Goal: Use online tool/utility: Utilize a website feature to perform a specific function

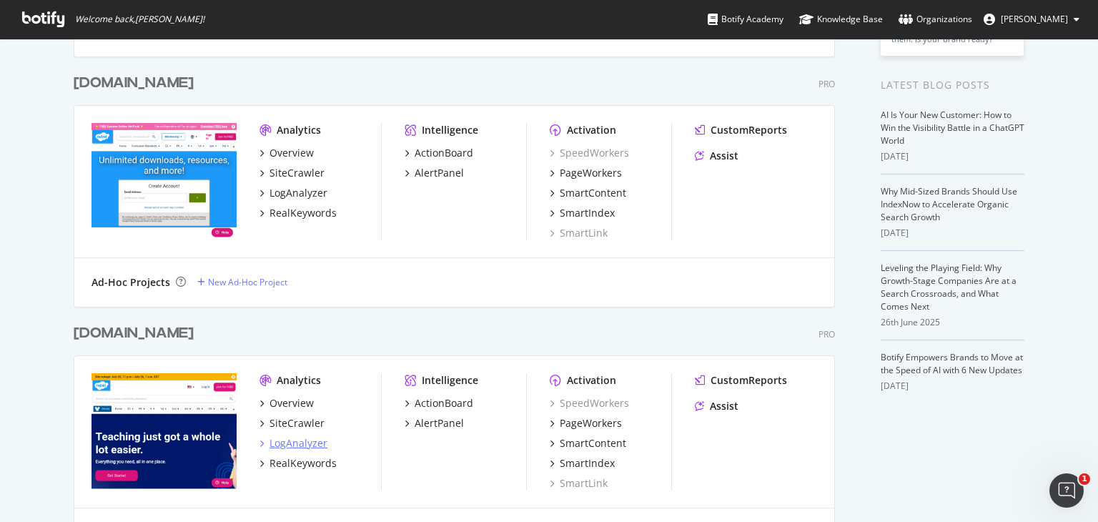
scroll to position [356, 0]
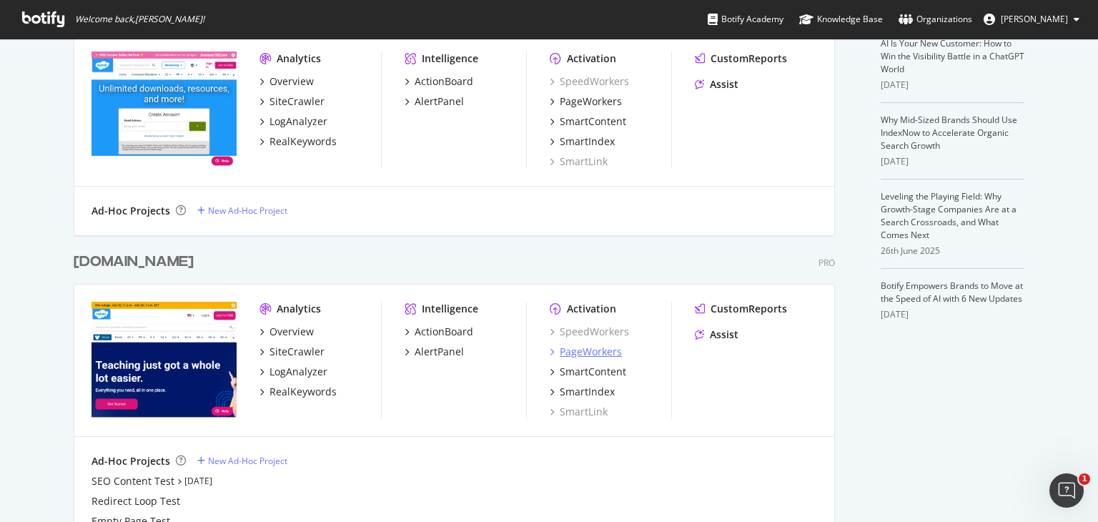
click at [599, 352] on div "PageWorkers" at bounding box center [591, 352] width 62 height 14
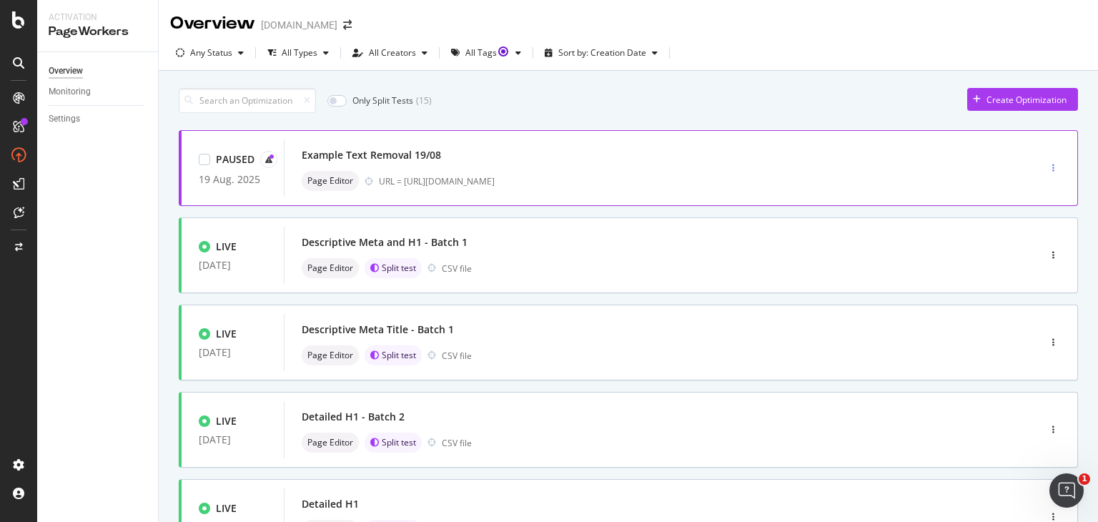
click at [1052, 164] on icon "button" at bounding box center [1053, 168] width 2 height 9
click at [1031, 189] on div "Edit" at bounding box center [1017, 194] width 67 height 18
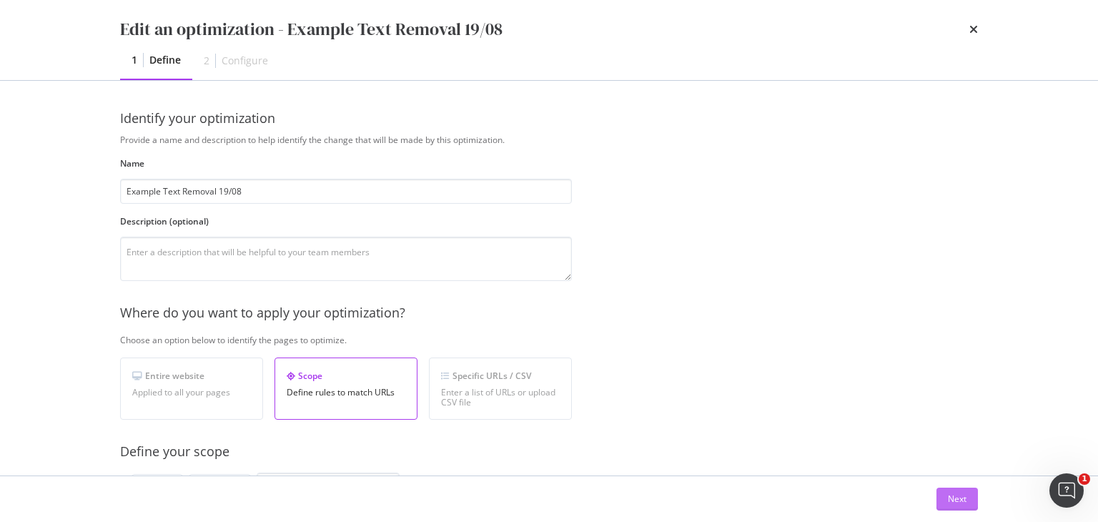
click at [958, 490] on div "Next" at bounding box center [957, 498] width 19 height 21
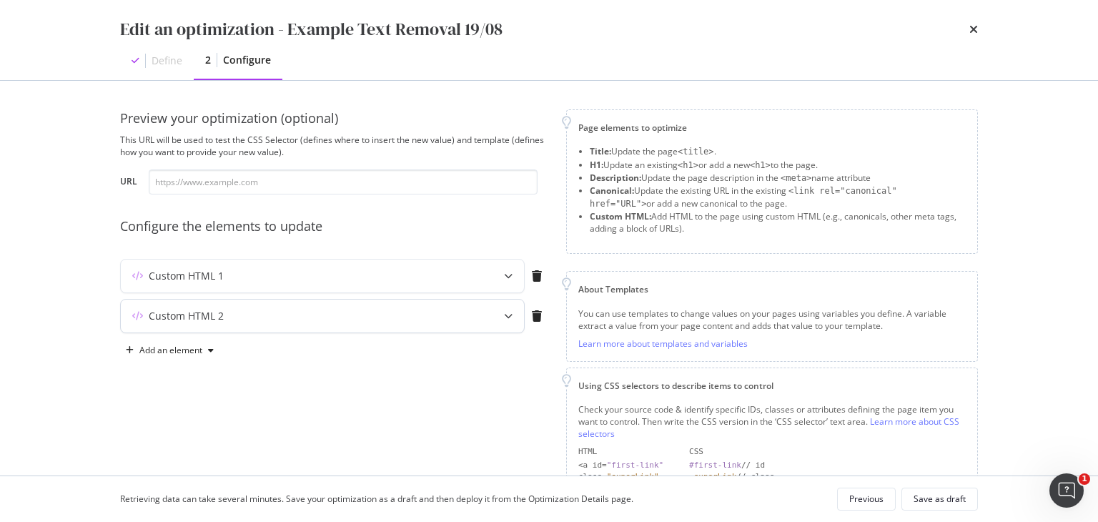
click at [510, 312] on icon "modal" at bounding box center [508, 316] width 9 height 9
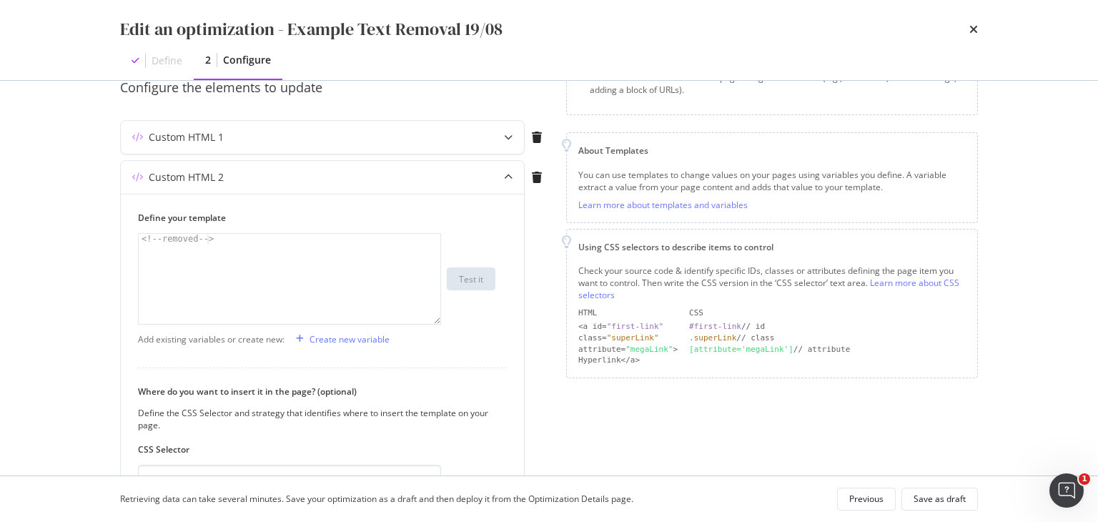
scroll to position [34, 0]
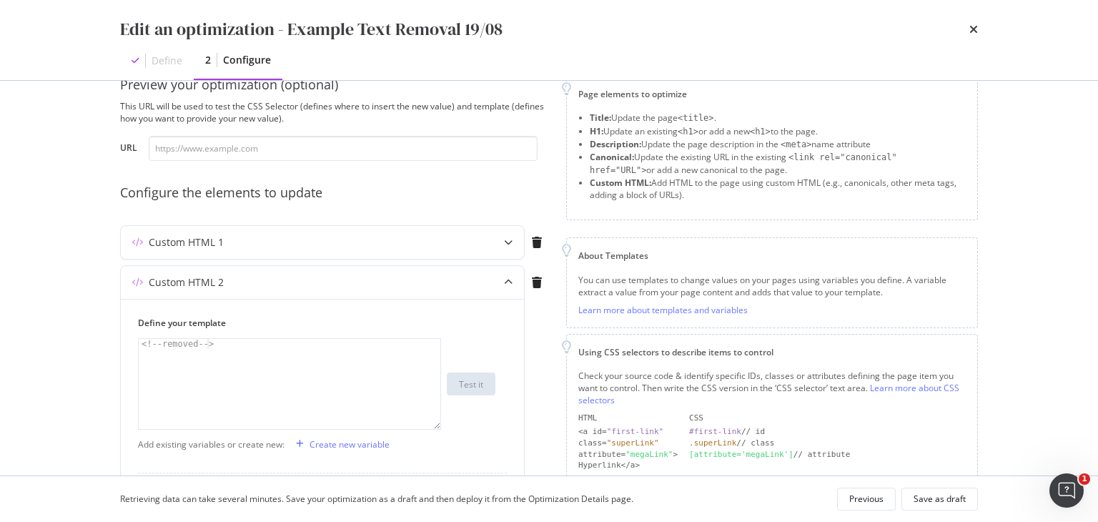
click at [858, 484] on div "Retrieving data can take several minutes. Save your optimization as a draft and…" at bounding box center [549, 499] width 915 height 46
click at [861, 489] on div "Previous" at bounding box center [866, 499] width 34 height 20
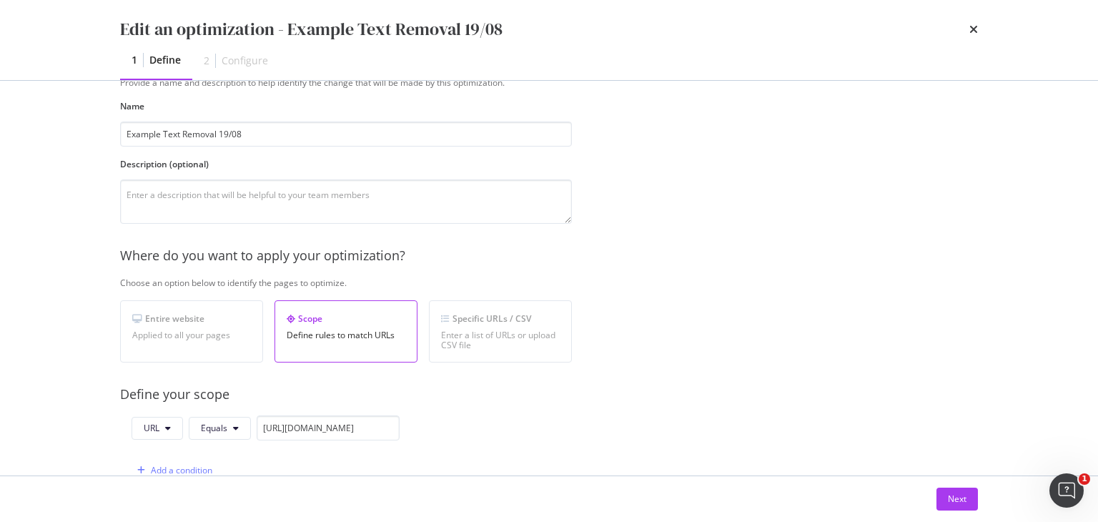
scroll to position [0, 0]
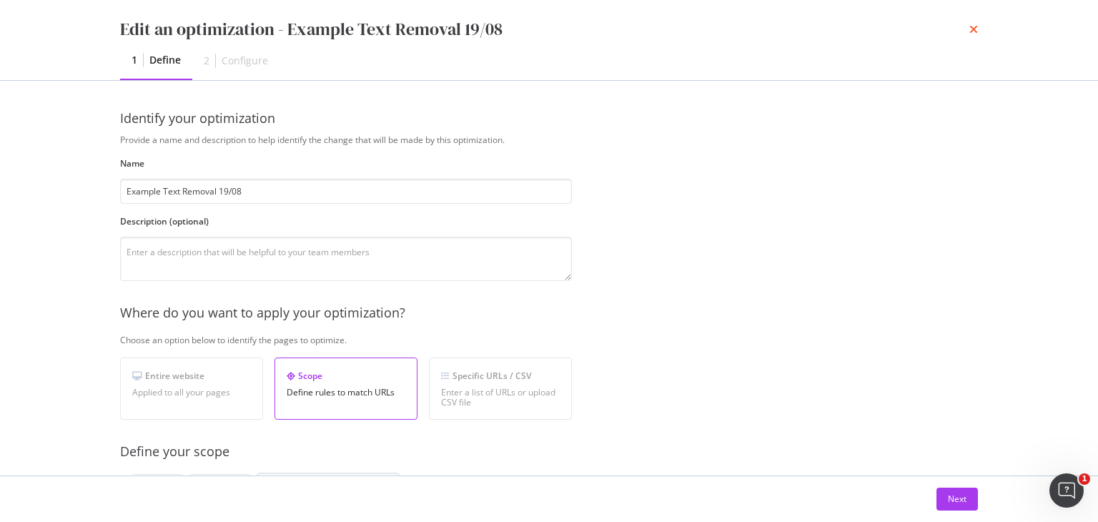
click at [973, 25] on icon "times" at bounding box center [973, 29] width 9 height 11
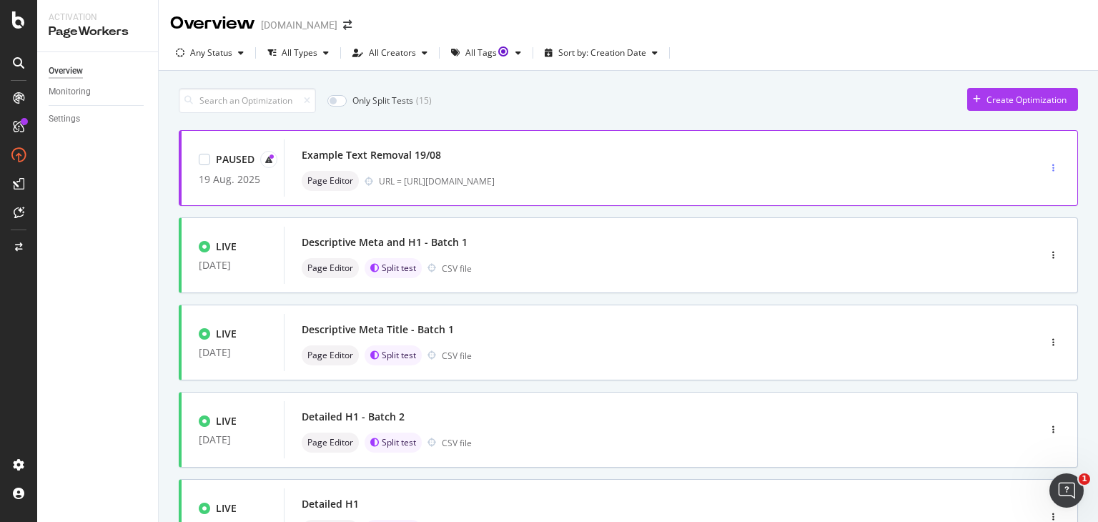
click at [1047, 171] on div "button" at bounding box center [1054, 168] width 14 height 9
click at [689, 97] on div "Only Split Tests ( 15 ) Create Optimization" at bounding box center [628, 100] width 899 height 25
click at [1047, 158] on div "button" at bounding box center [1054, 167] width 14 height 21
click at [1032, 194] on div "Edit" at bounding box center [1017, 194] width 67 height 18
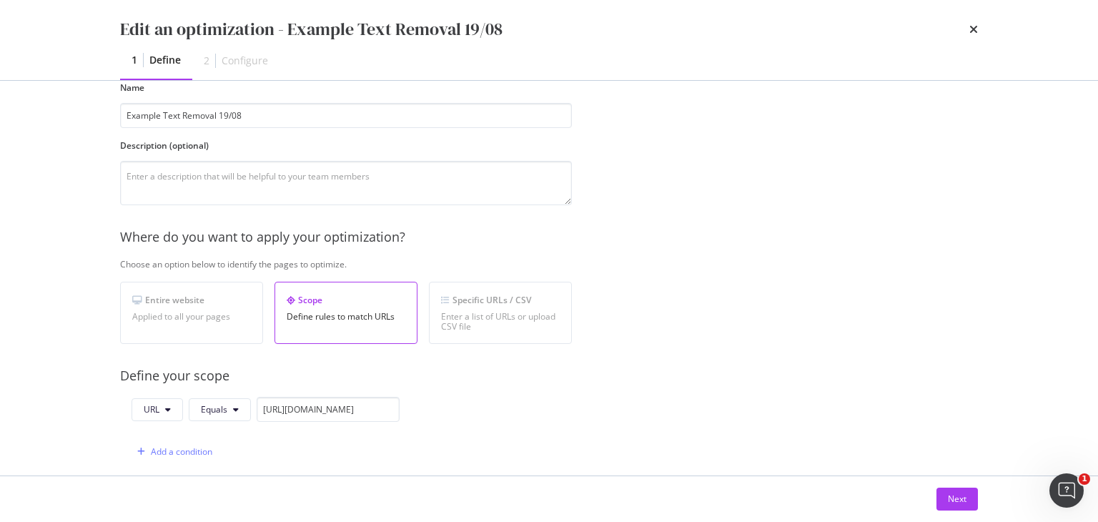
scroll to position [286, 0]
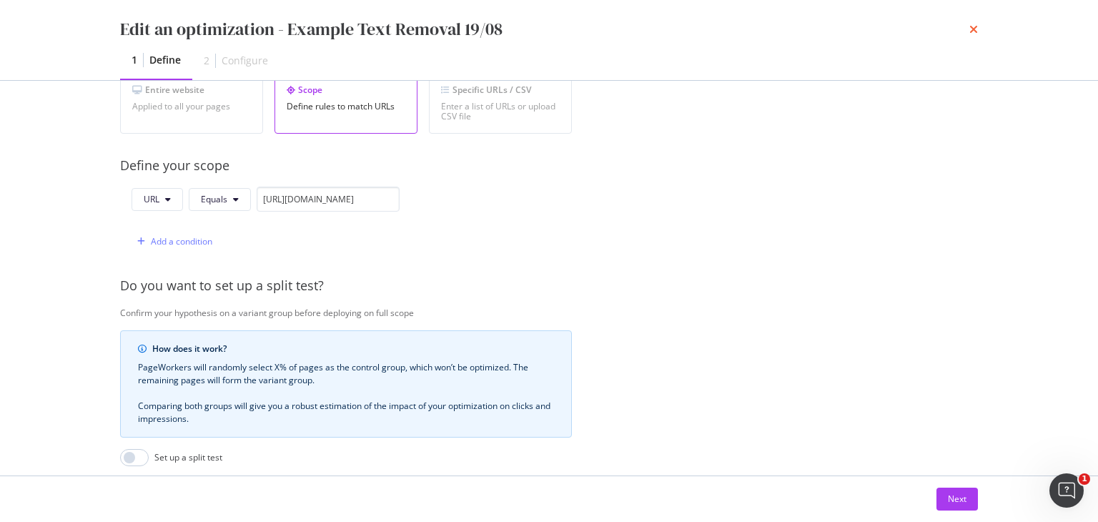
click at [972, 32] on icon "times" at bounding box center [973, 29] width 9 height 11
